Goal: Task Accomplishment & Management: Manage account settings

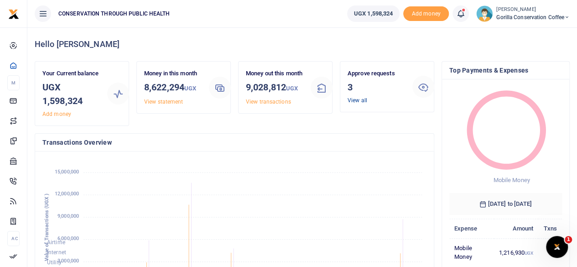
click at [358, 99] on link "View all" at bounding box center [357, 100] width 20 height 6
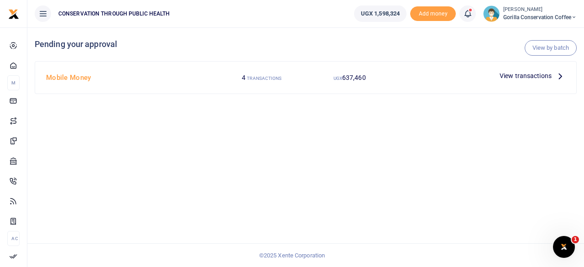
click at [560, 75] on icon at bounding box center [560, 76] width 10 height 10
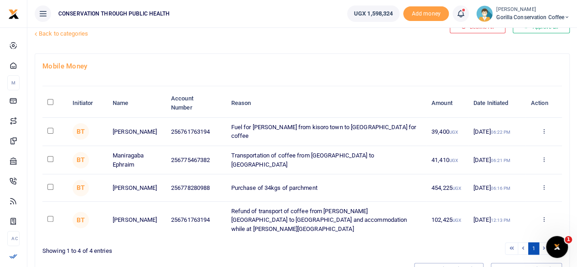
scroll to position [46, 0]
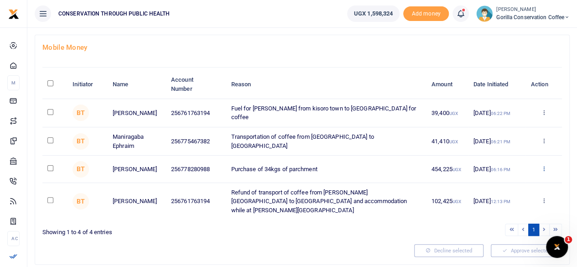
click at [545, 169] on icon at bounding box center [543, 168] width 6 height 6
click at [509, 183] on link "Approve" at bounding box center [510, 183] width 72 height 13
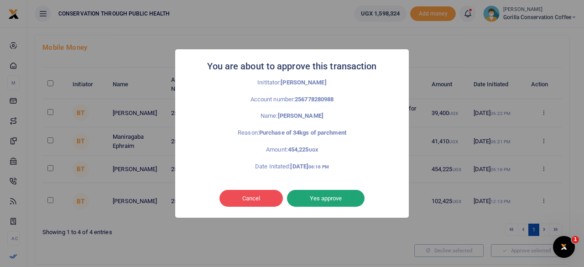
click at [336, 201] on button "Yes approve" at bounding box center [326, 198] width 78 height 17
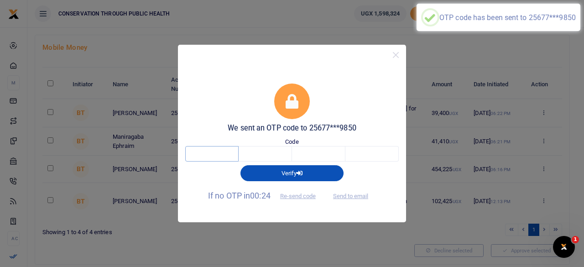
click at [194, 157] on input "text" at bounding box center [211, 154] width 53 height 16
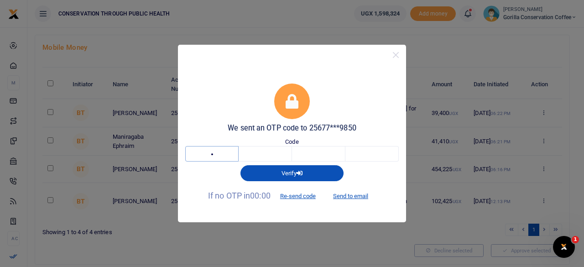
type input "7"
type input "4"
type input "5"
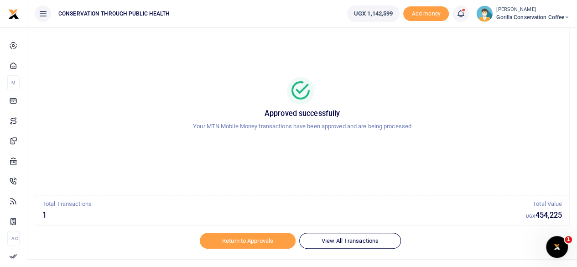
scroll to position [47, 0]
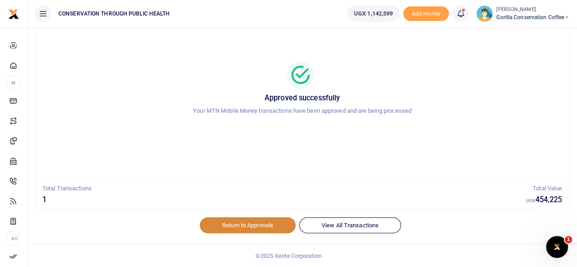
click at [265, 222] on link "Return to Approvals" at bounding box center [248, 225] width 96 height 16
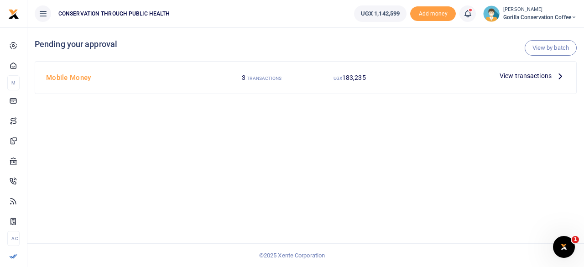
click at [559, 77] on icon at bounding box center [560, 76] width 10 height 10
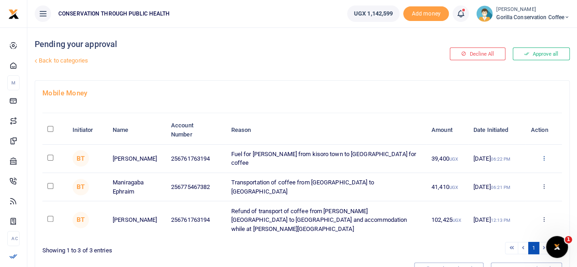
click at [544, 158] on icon at bounding box center [543, 158] width 6 height 6
click at [510, 171] on link "Approve" at bounding box center [510, 172] width 72 height 13
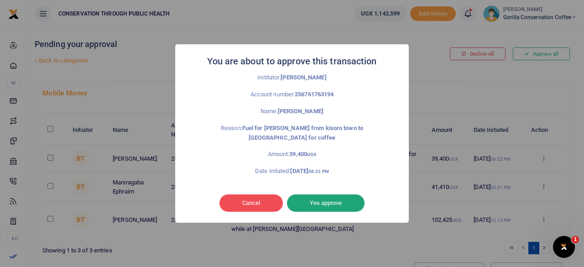
click at [341, 201] on button "Yes approve" at bounding box center [326, 202] width 78 height 17
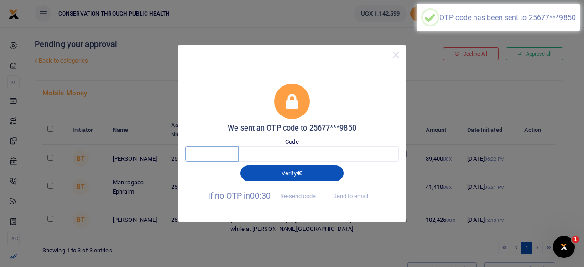
click at [205, 154] on input "text" at bounding box center [211, 154] width 53 height 16
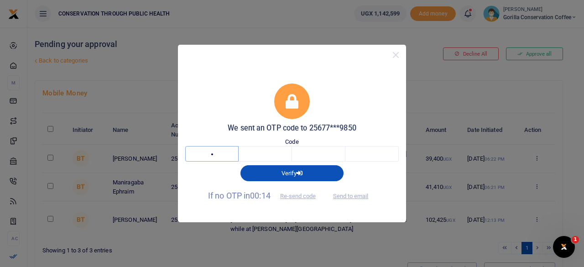
type input "2"
type input "6"
type input "5"
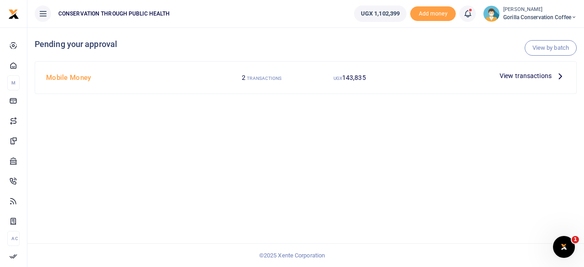
click at [557, 74] on icon at bounding box center [560, 76] width 10 height 10
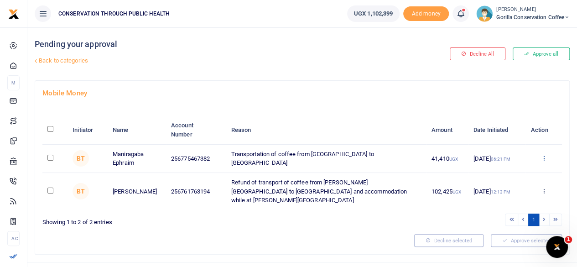
click at [543, 157] on icon at bounding box center [543, 158] width 6 height 6
click at [518, 169] on link "Approve" at bounding box center [510, 172] width 72 height 13
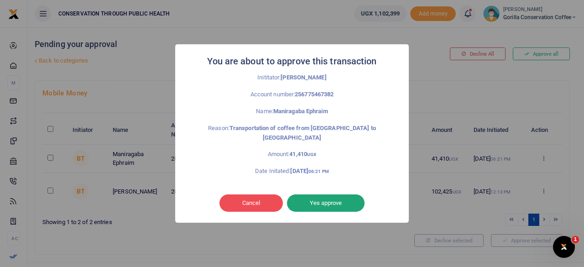
click at [350, 196] on button "Yes approve" at bounding box center [326, 202] width 78 height 17
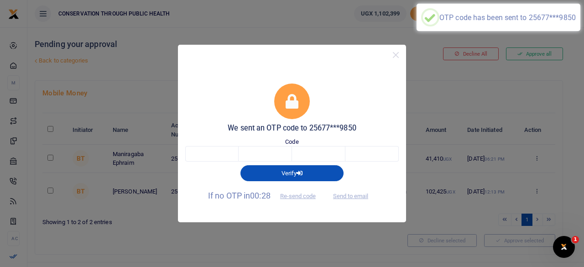
click at [216, 163] on div "Verify" at bounding box center [291, 170] width 221 height 19
click at [216, 158] on input "text" at bounding box center [211, 154] width 53 height 16
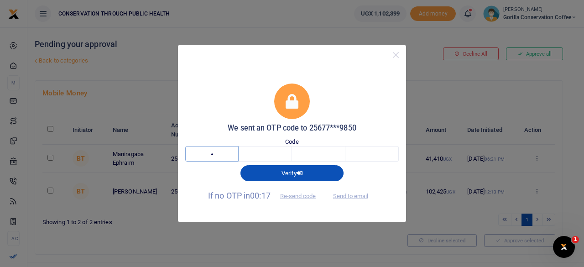
type input "1"
type input "9"
type input "2"
type input "7"
